Goal: Task Accomplishment & Management: Manage account settings

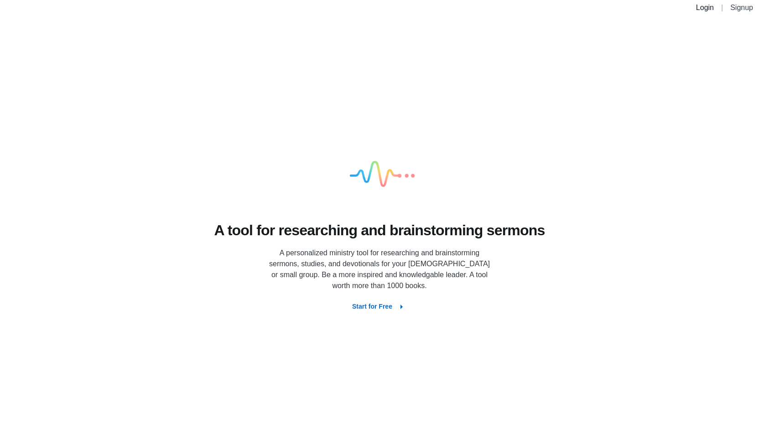
click at [703, 9] on link "Login" at bounding box center [705, 8] width 18 height 8
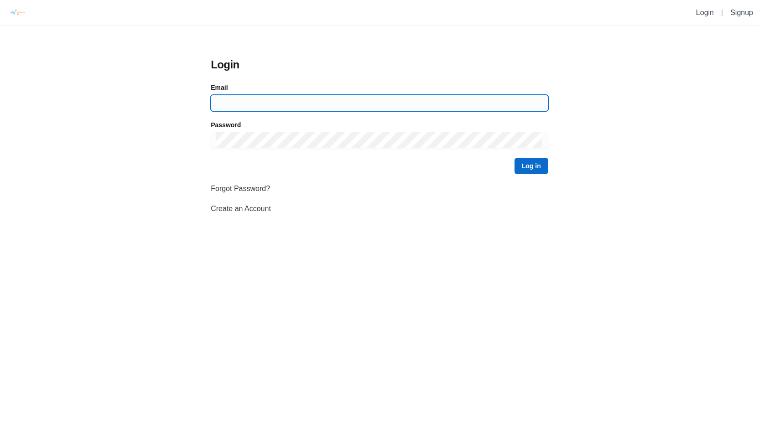
click at [404, 102] on input at bounding box center [379, 103] width 327 height 16
type input "[EMAIL_ADDRESS][DOMAIN_NAME]"
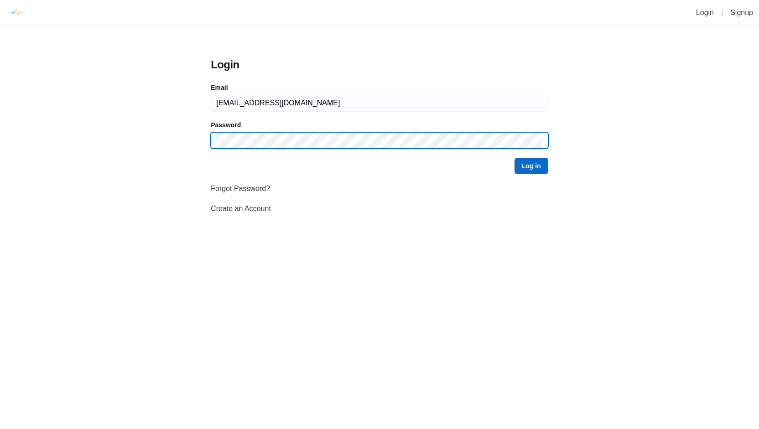
click at [514, 158] on button "Log in" at bounding box center [531, 166] width 34 height 16
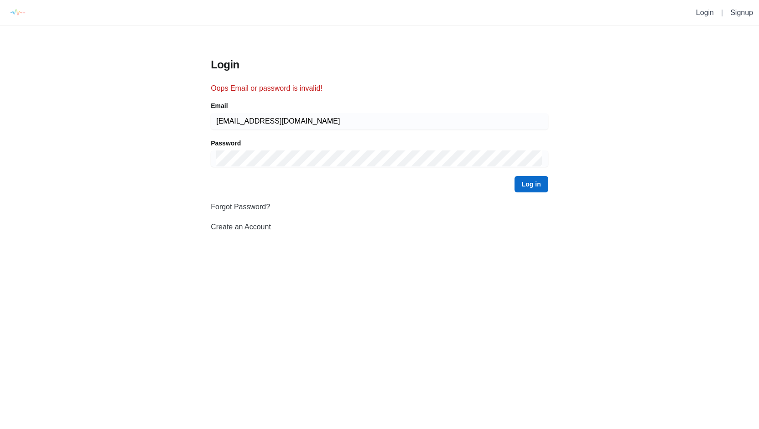
click at [241, 208] on link "Forgot Password?" at bounding box center [240, 207] width 59 height 8
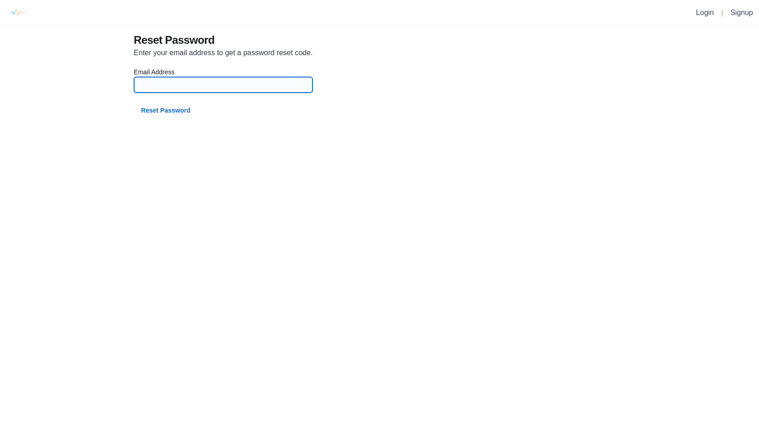
click at [270, 85] on input at bounding box center [223, 85] width 167 height 16
type input "[EMAIL_ADDRESS][DOMAIN_NAME]"
click at [174, 109] on button "Reset Password" at bounding box center [166, 110] width 64 height 16
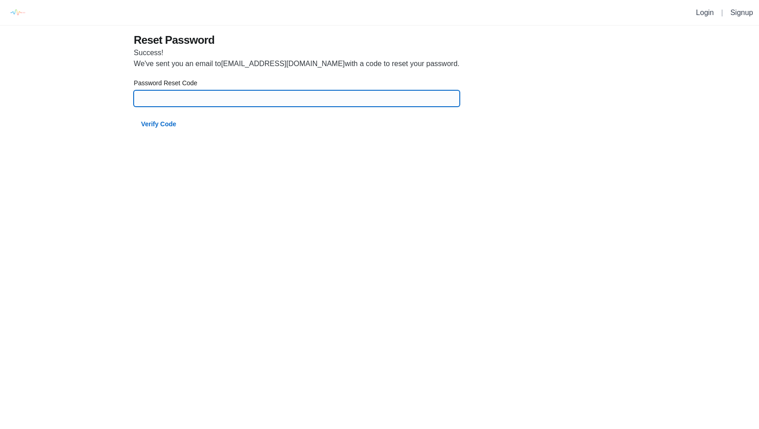
click at [177, 101] on input at bounding box center [296, 98] width 315 height 16
click at [389, 96] on input at bounding box center [296, 98] width 315 height 16
click at [312, 96] on input at bounding box center [296, 98] width 315 height 16
